Goal: Task Accomplishment & Management: Use online tool/utility

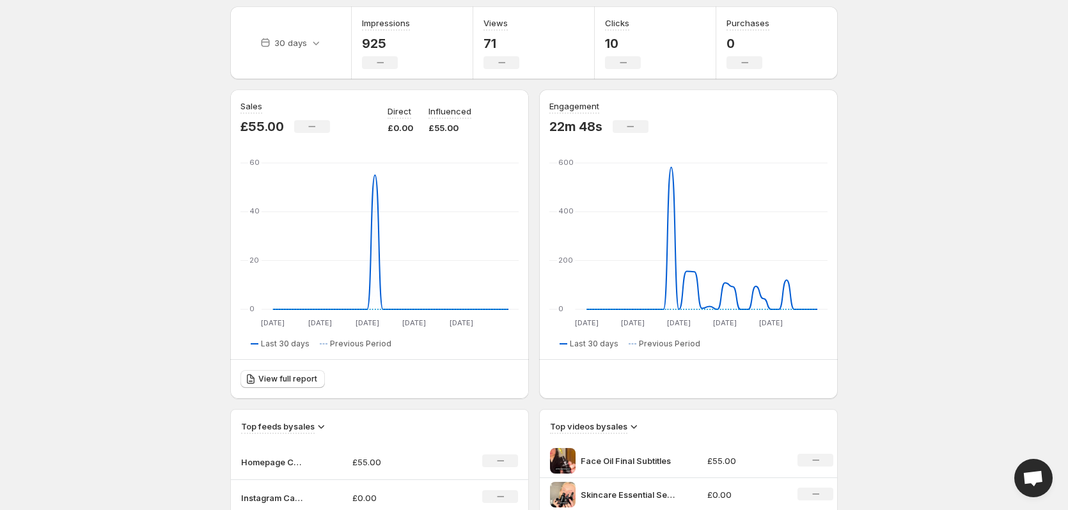
scroll to position [22, 0]
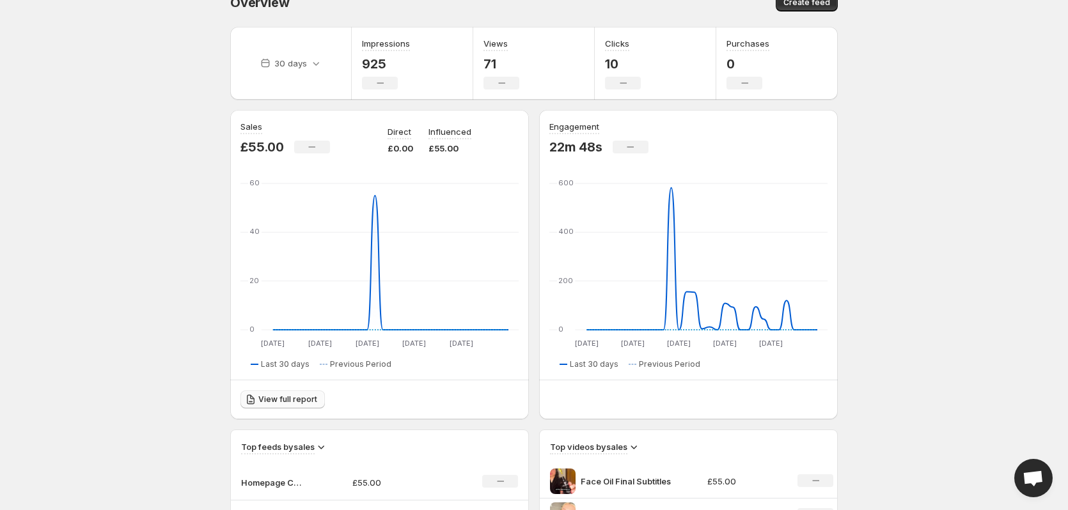
click at [279, 402] on span "View full report" at bounding box center [287, 400] width 59 height 10
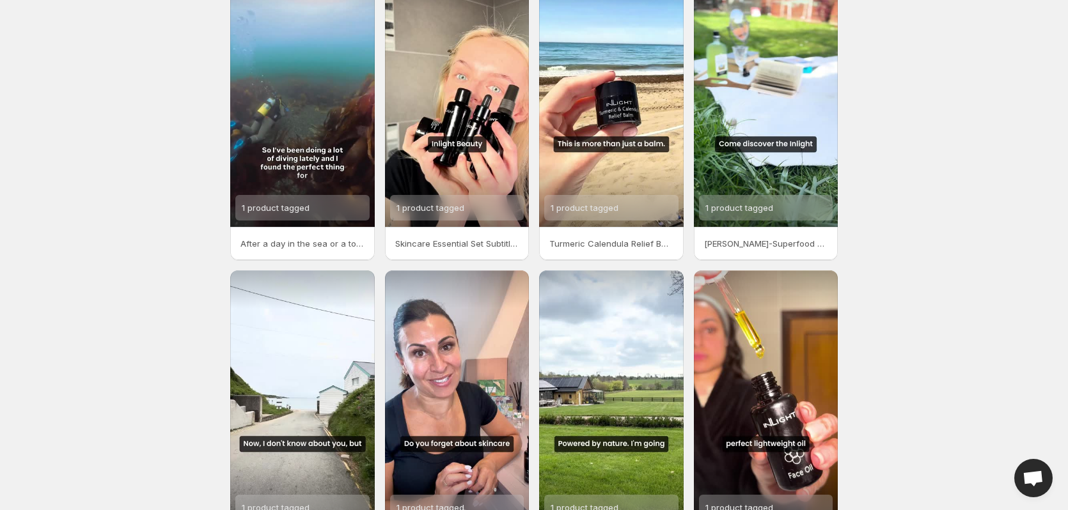
scroll to position [187, 0]
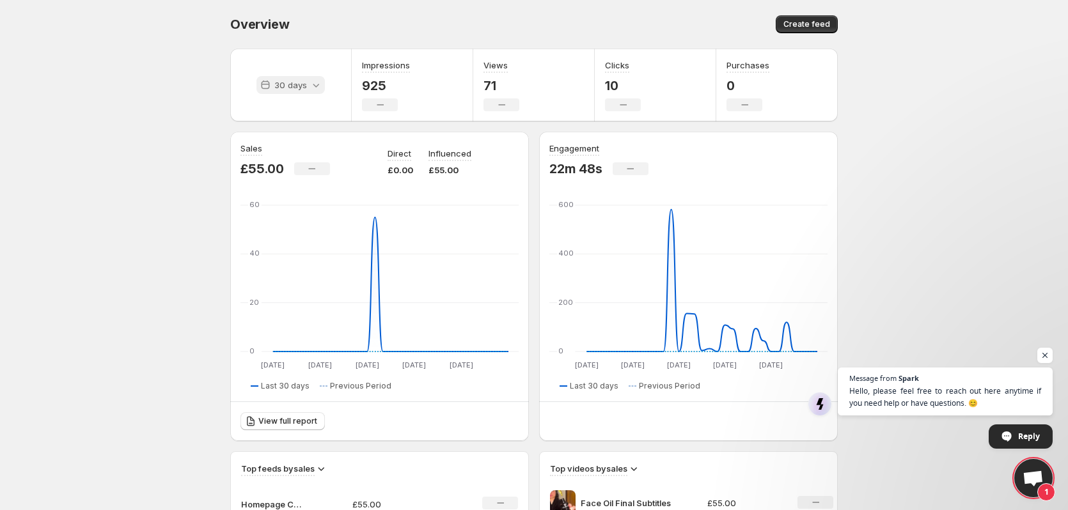
click at [291, 87] on p "30 days" at bounding box center [290, 85] width 33 height 13
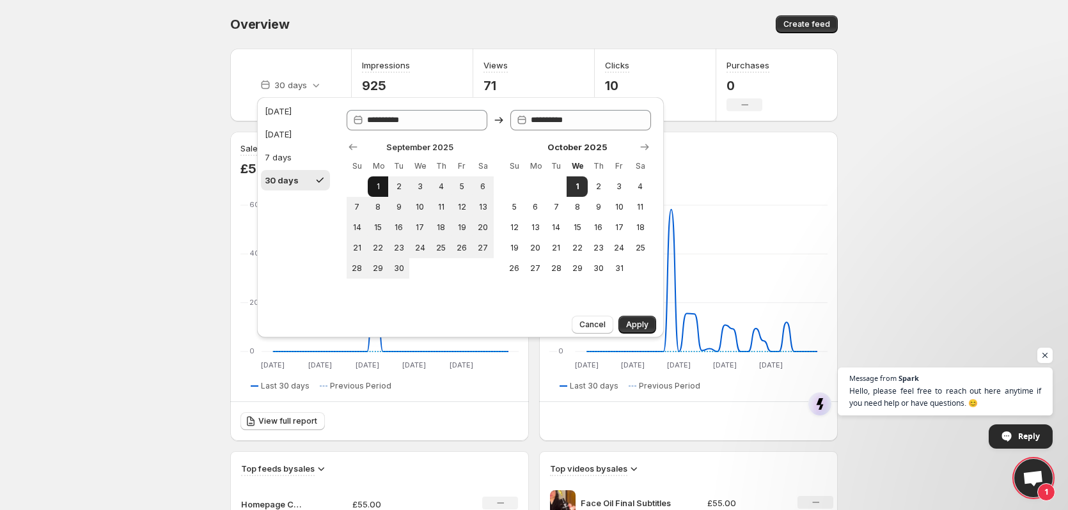
click at [368, 185] on button "1" at bounding box center [378, 186] width 21 height 20
click at [404, 269] on span "30" at bounding box center [398, 268] width 11 height 10
type input "**********"
click at [634, 324] on span "Apply" at bounding box center [637, 325] width 22 height 10
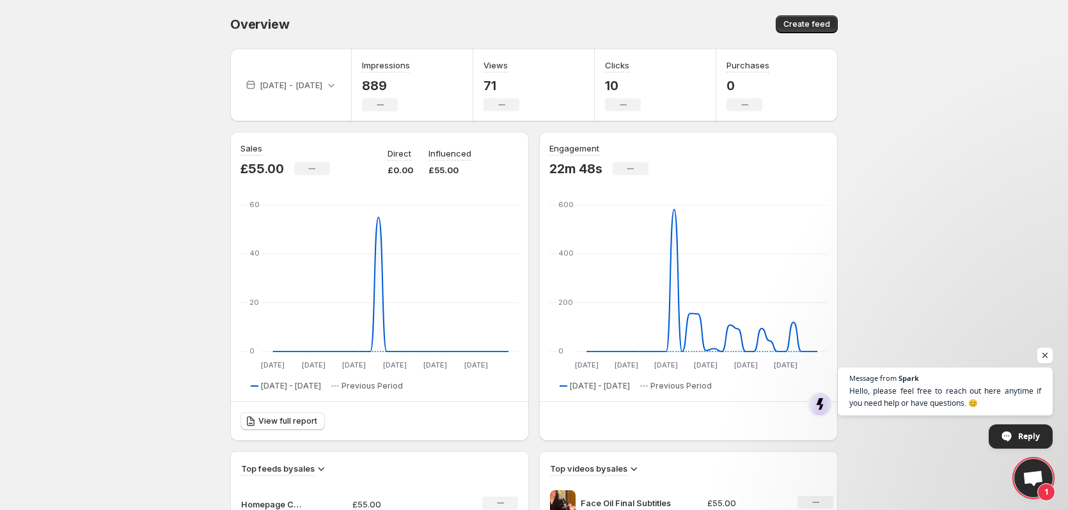
click at [1052, 357] on span "Open chat" at bounding box center [1045, 356] width 16 height 16
